Goal: Navigation & Orientation: Find specific page/section

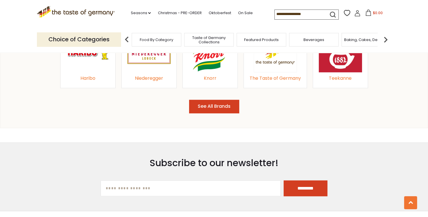
scroll to position [603, 0]
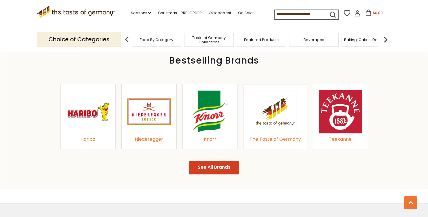
click at [152, 109] on img at bounding box center [149, 111] width 43 height 43
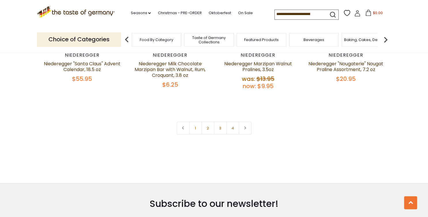
scroll to position [1279, 0]
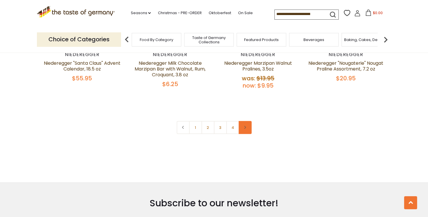
click at [246, 126] on icon at bounding box center [244, 127] width 3 height 3
click at [243, 128] on link at bounding box center [245, 127] width 13 height 13
click at [232, 125] on link "4" at bounding box center [232, 127] width 13 height 13
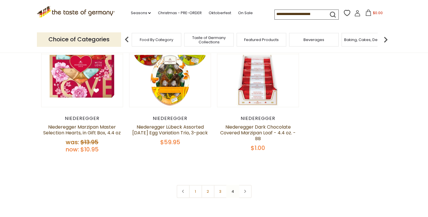
scroll to position [74, 0]
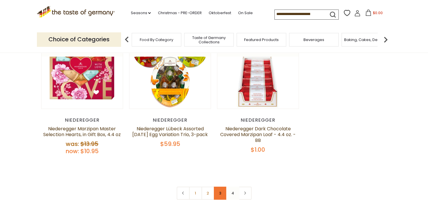
click at [221, 194] on link "3" at bounding box center [220, 192] width 13 height 13
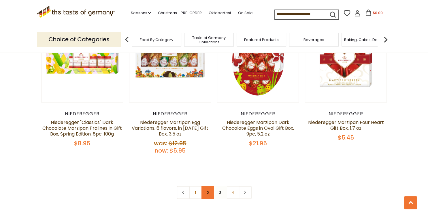
click at [207, 192] on link "2" at bounding box center [208, 192] width 13 height 13
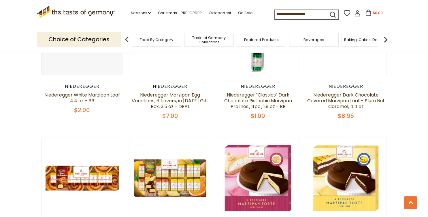
scroll to position [745, 0]
